Goal: Task Accomplishment & Management: Manage account settings

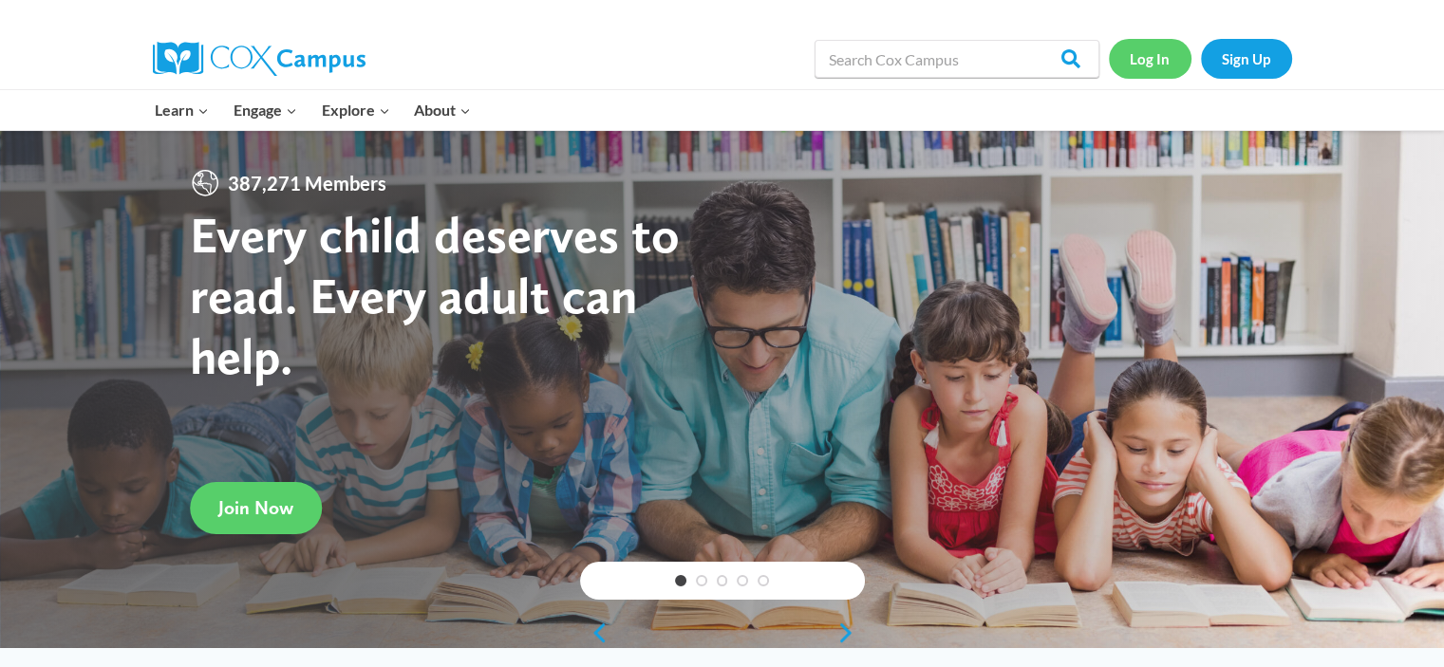
click at [1165, 66] on link "Log In" at bounding box center [1150, 58] width 83 height 39
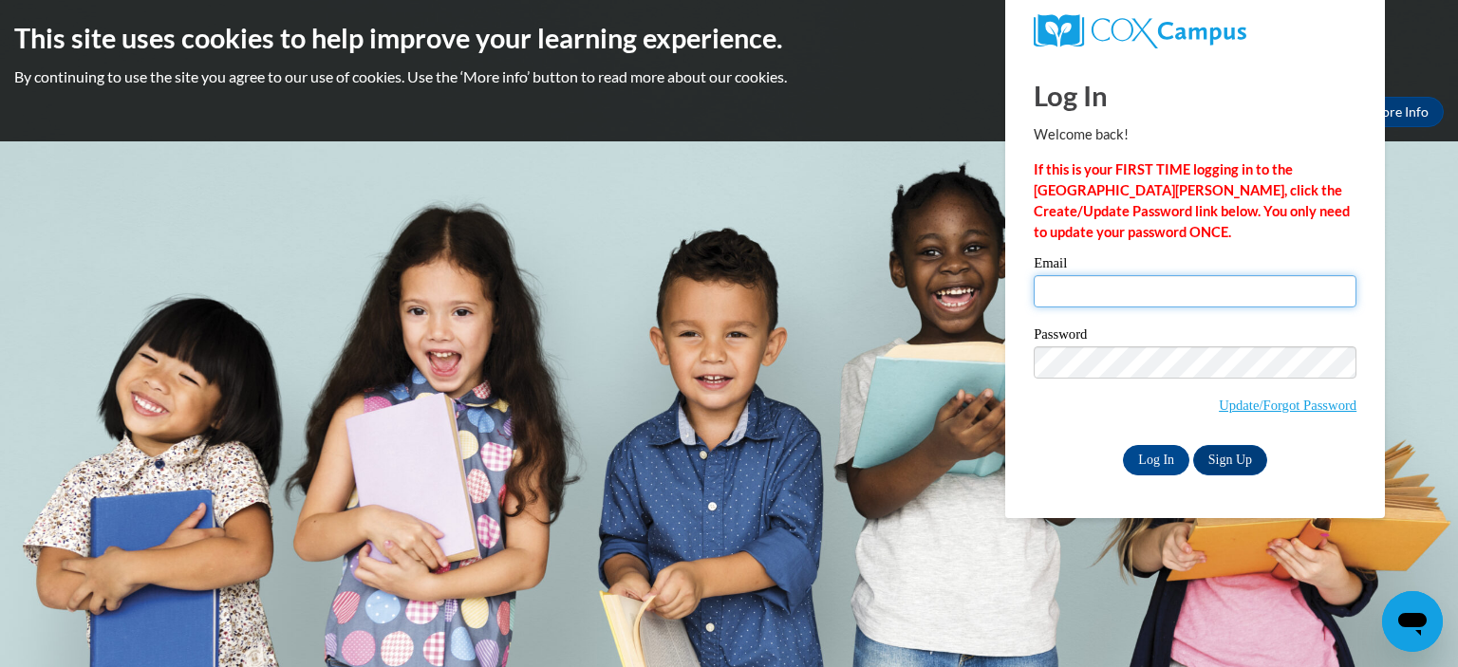
click at [1070, 290] on input "Email" at bounding box center [1195, 291] width 323 height 32
type input "[EMAIL_ADDRESS][DOMAIN_NAME]"
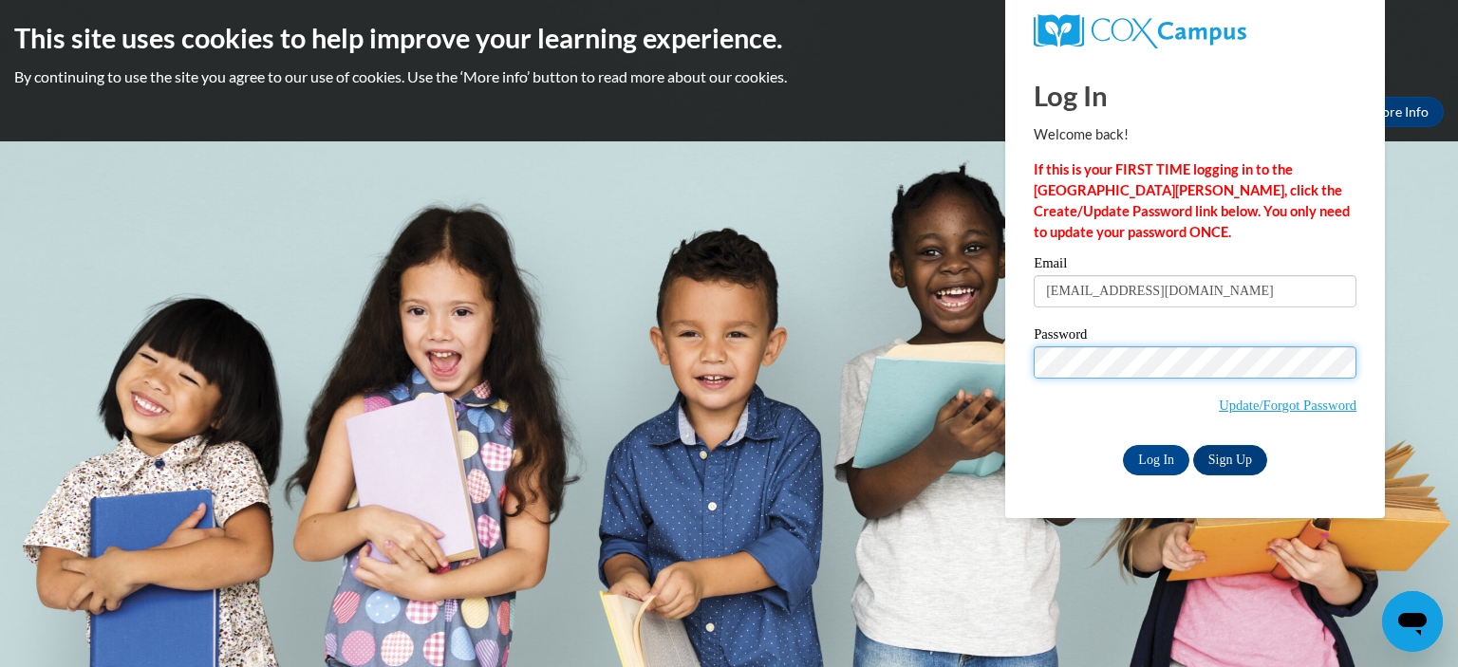
click at [1123, 445] on input "Log In" at bounding box center [1156, 460] width 66 height 30
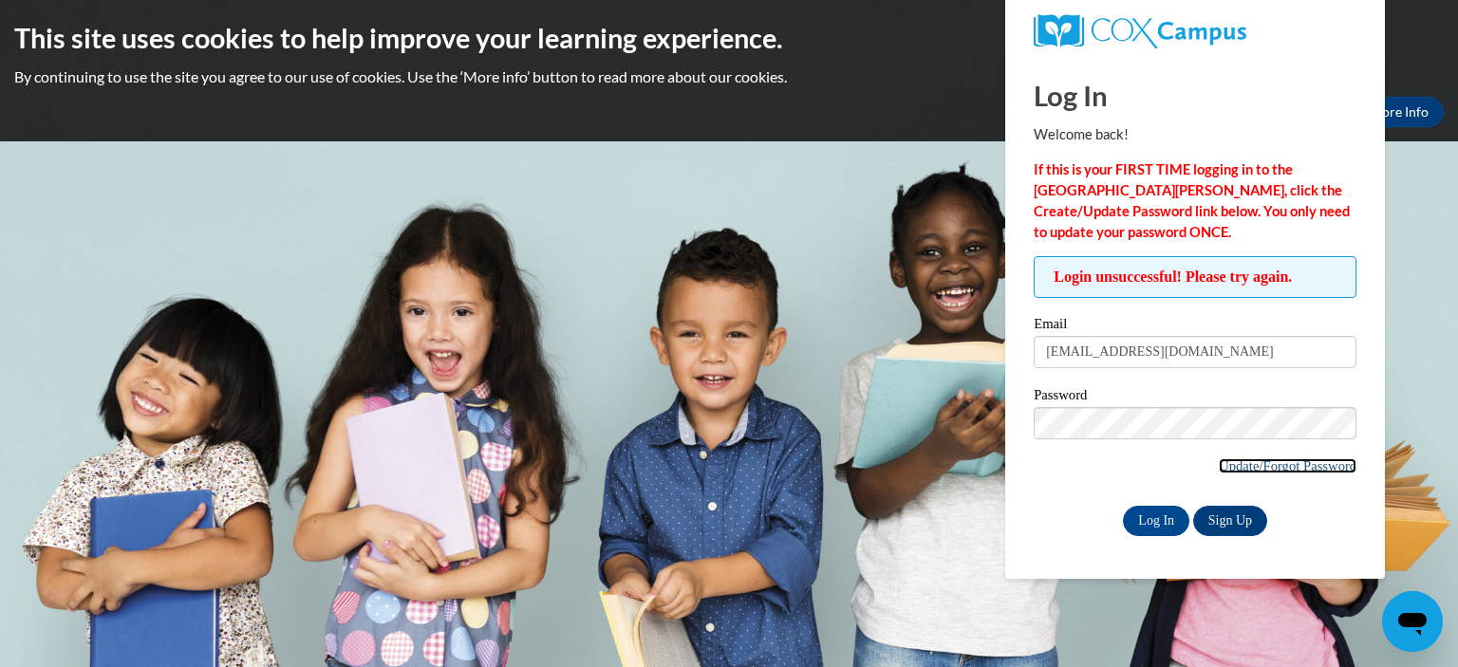
click at [1253, 463] on link "Update/Forgot Password" at bounding box center [1288, 466] width 138 height 15
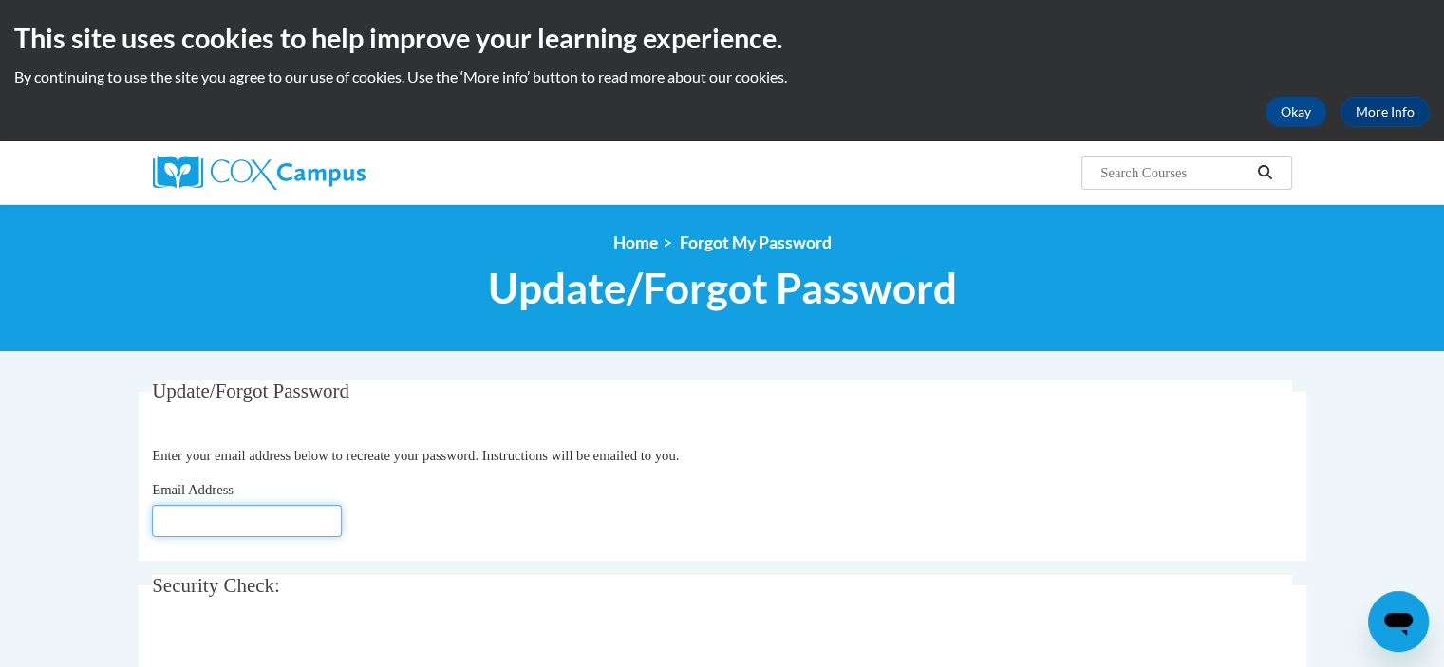
click at [199, 522] on input "Email Address" at bounding box center [247, 521] width 190 height 32
type input "[EMAIL_ADDRESS][DOMAIN_NAME]"
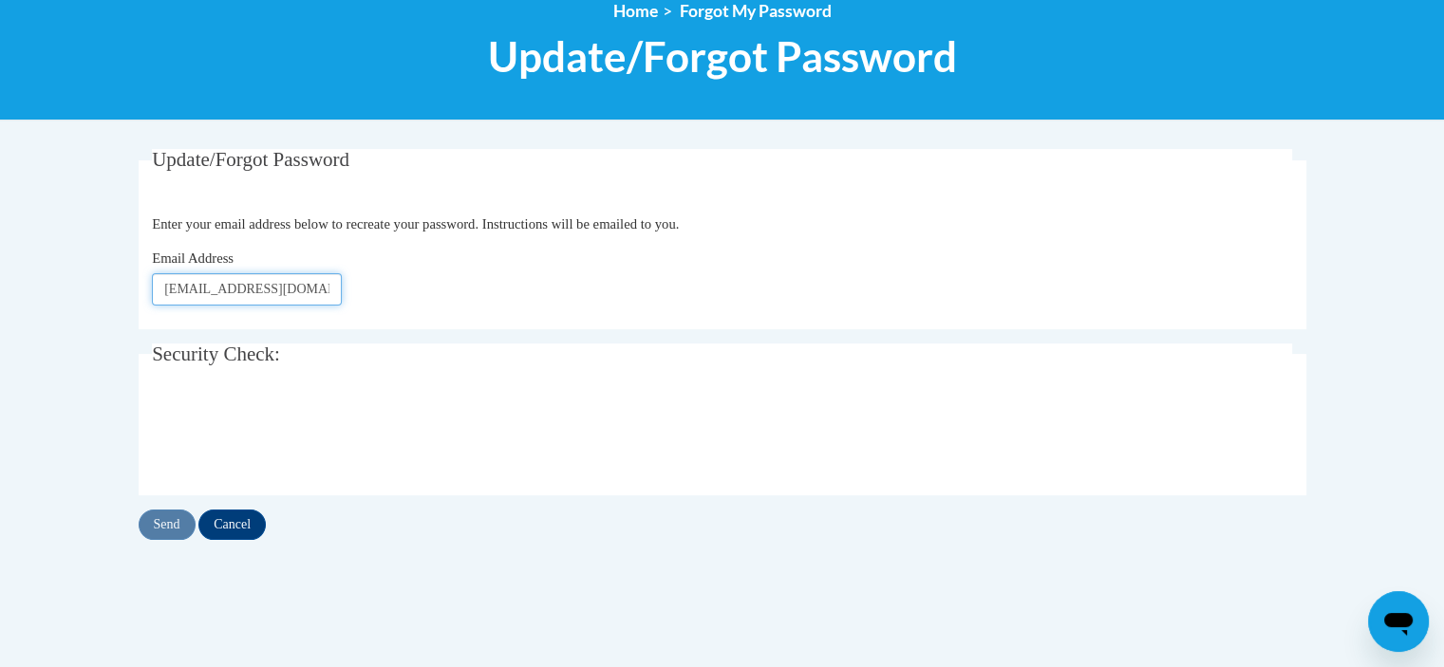
scroll to position [289, 0]
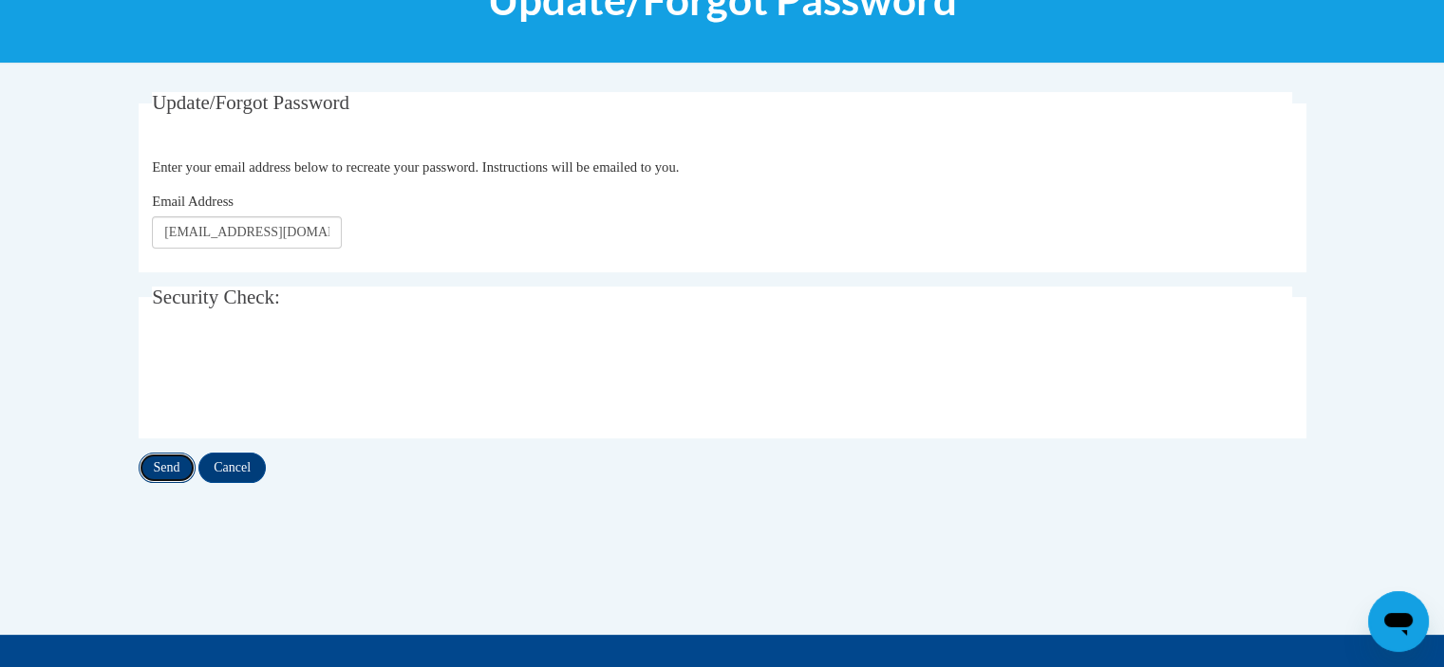
click at [178, 462] on input "Send" at bounding box center [167, 468] width 57 height 30
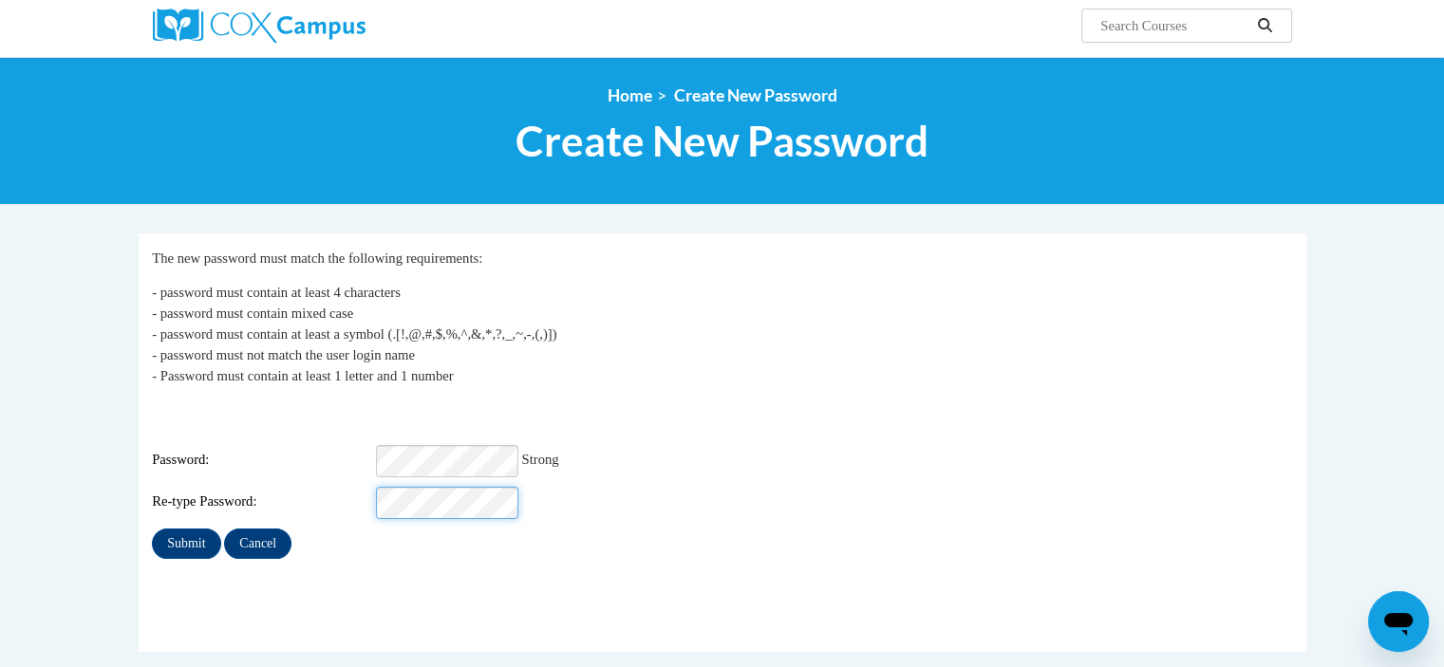
scroll to position [156, 0]
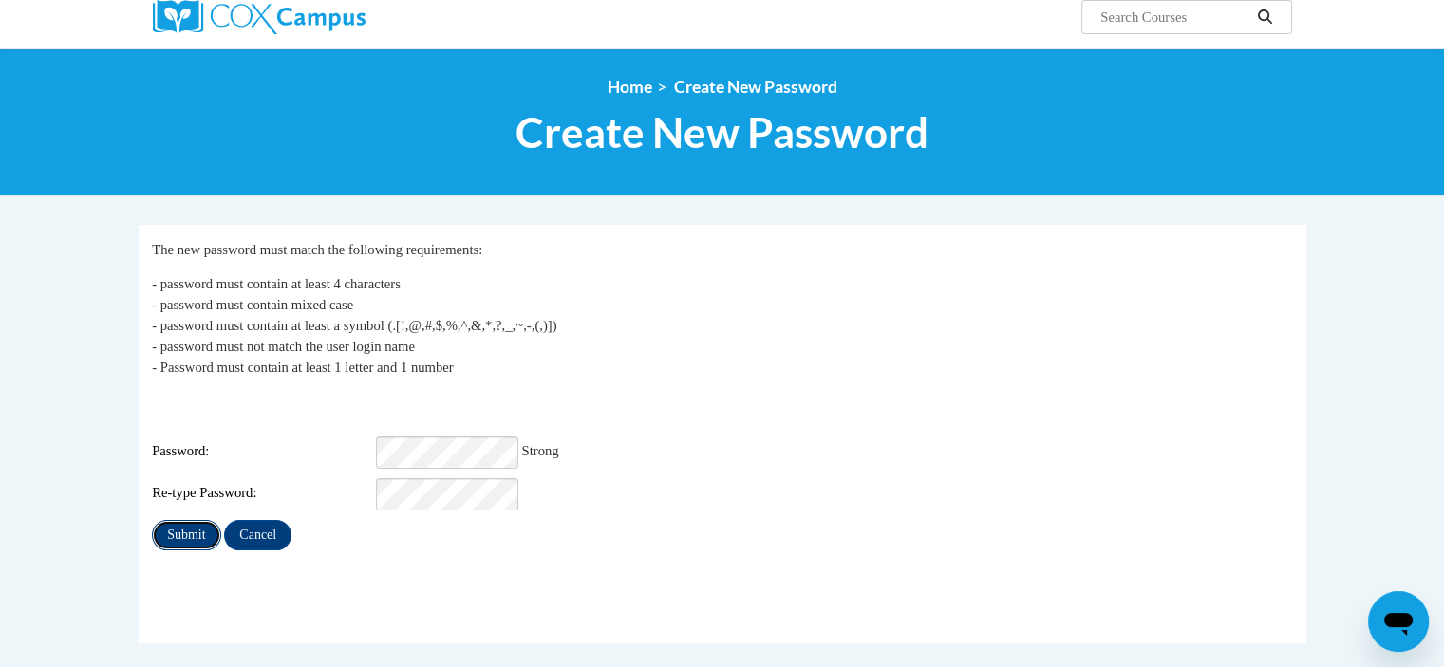
click at [184, 525] on input "Submit" at bounding box center [186, 535] width 68 height 30
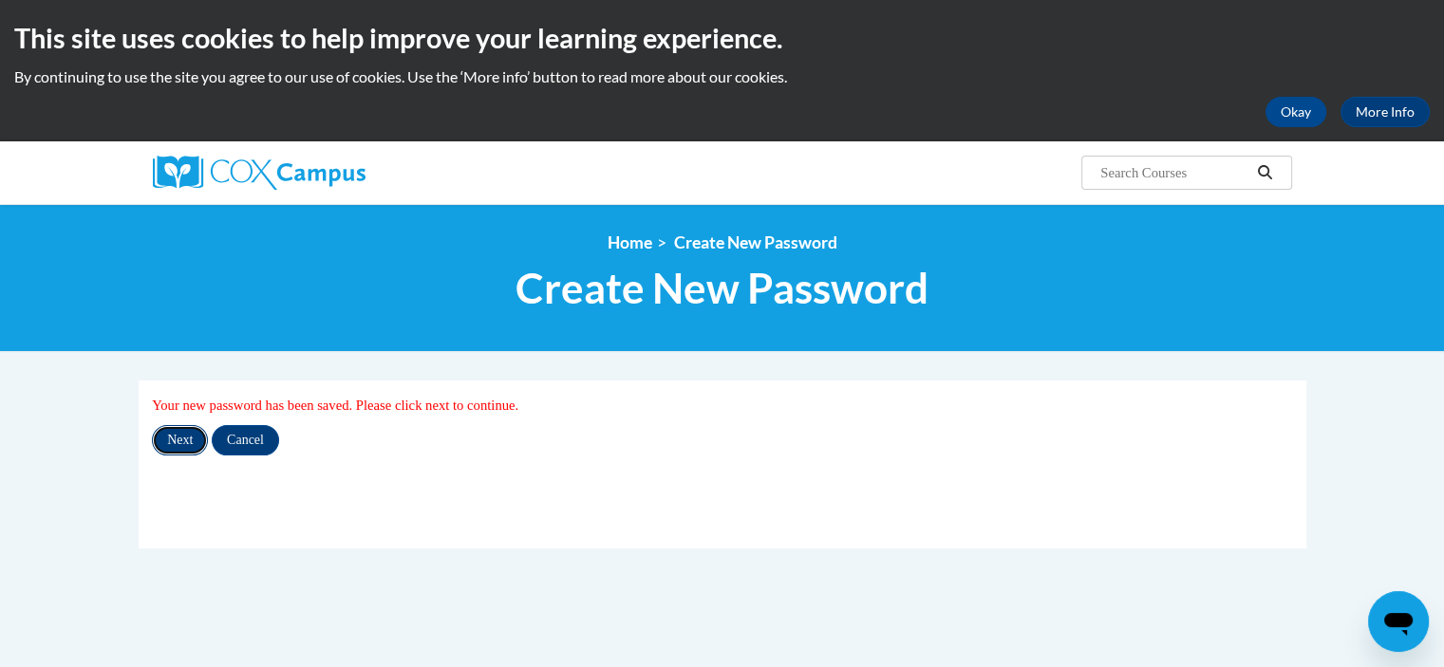
click at [182, 436] on input "Next" at bounding box center [180, 440] width 56 height 30
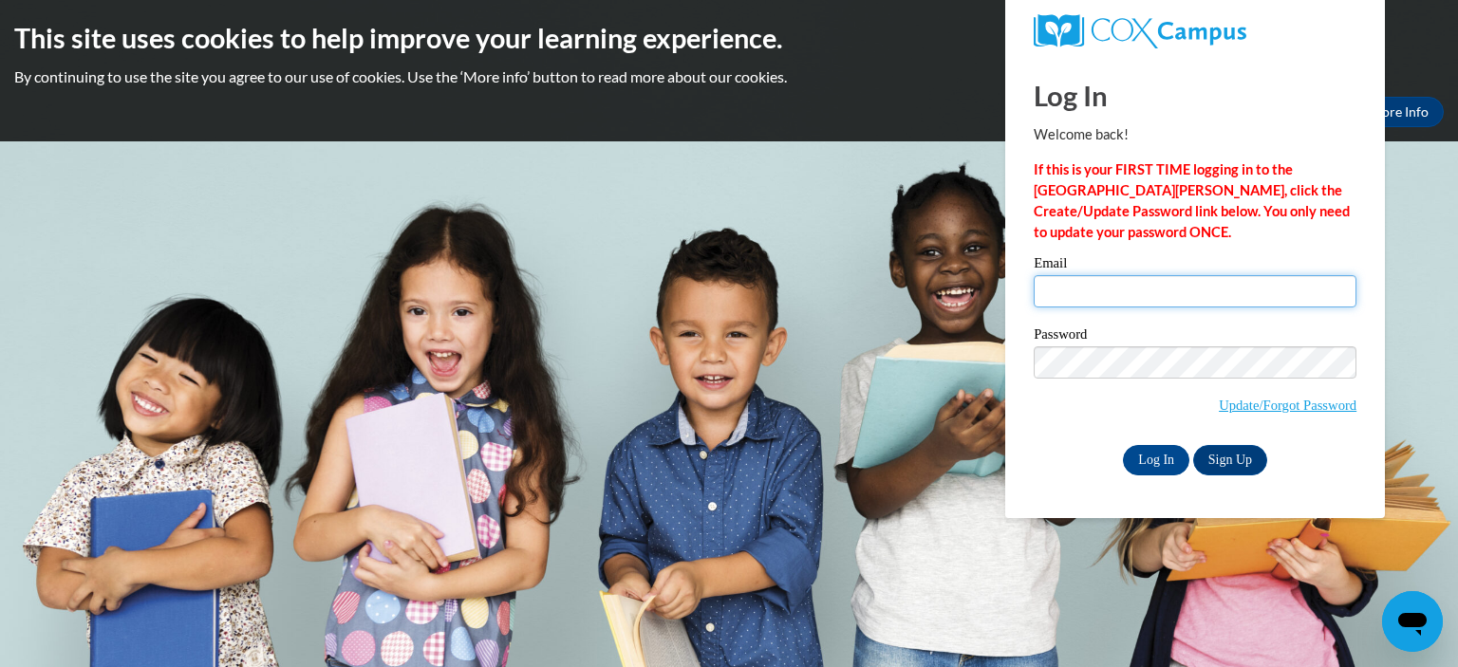
click at [1062, 296] on input "Email" at bounding box center [1195, 291] width 323 height 32
type input "raddemannj@hjt1.org"
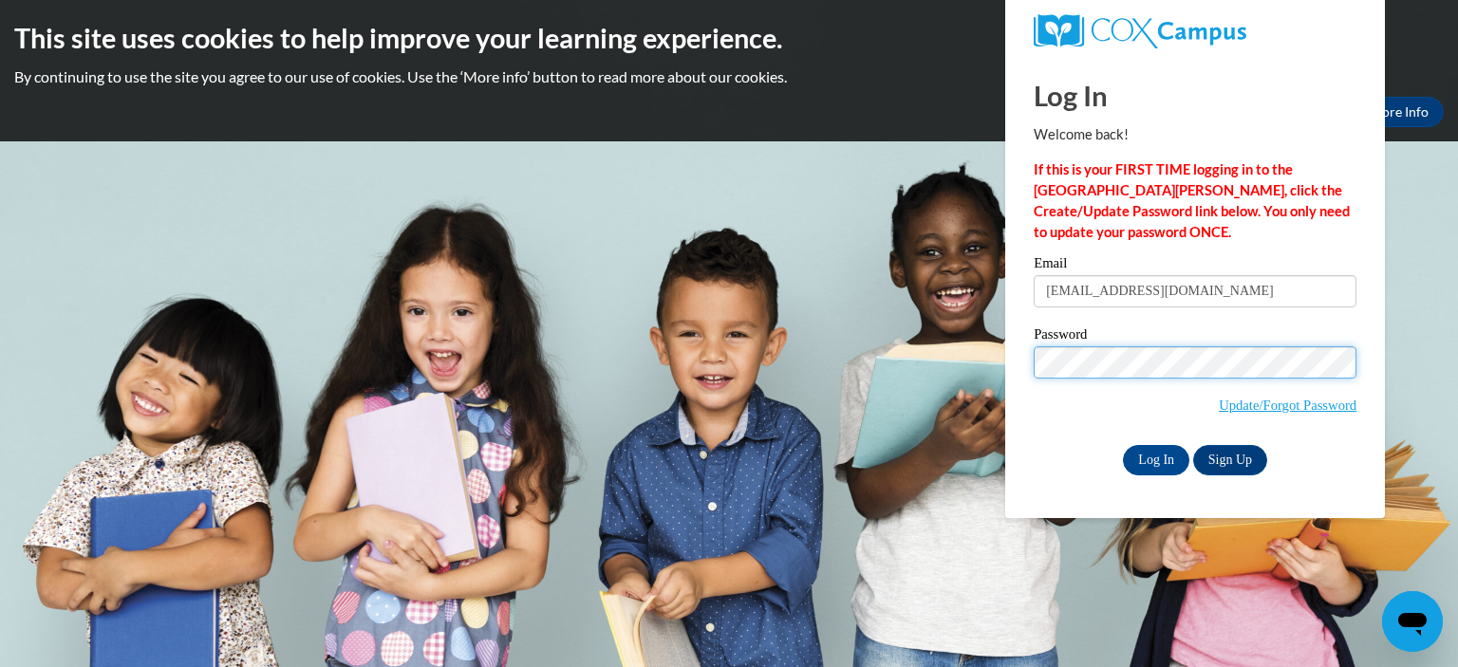
click at [1123, 445] on input "Log In" at bounding box center [1156, 460] width 66 height 30
